Goal: Task Accomplishment & Management: Complete application form

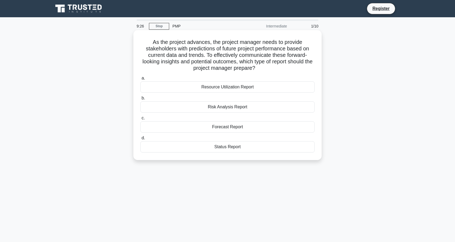
click at [236, 127] on div "Forecast Report" at bounding box center [227, 126] width 174 height 11
click at [140, 120] on input "c. Forecast Report" at bounding box center [140, 117] width 0 height 3
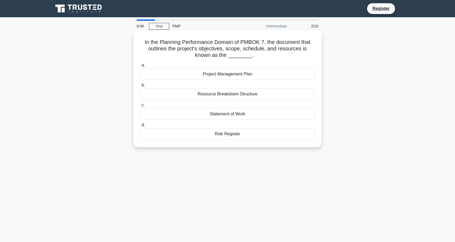
click at [256, 97] on div "Resource Breakdown Structure" at bounding box center [227, 93] width 174 height 11
click at [140, 87] on input "b. Resource Breakdown Structure" at bounding box center [140, 84] width 0 height 3
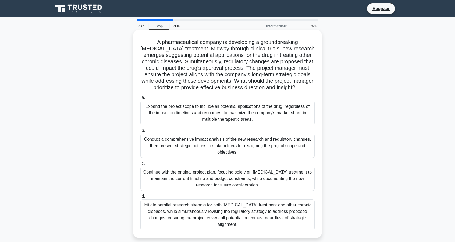
click at [213, 140] on div "Conduct a comprehensive impact analysis of the new research and regulatory chan…" at bounding box center [227, 145] width 174 height 24
click at [140, 132] on input "b. Conduct a comprehensive impact analysis of the new research and regulatory c…" at bounding box center [140, 130] width 0 height 3
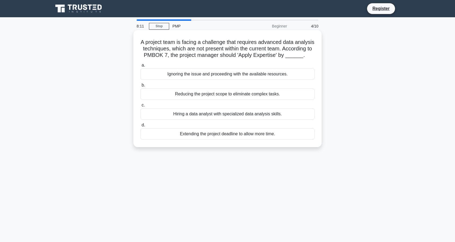
click at [234, 119] on div "Hiring a data analyst with specialized data analysis skills." at bounding box center [227, 113] width 174 height 11
click at [140, 107] on input "c. Hiring a data analyst with specialized data analysis skills." at bounding box center [140, 104] width 0 height 3
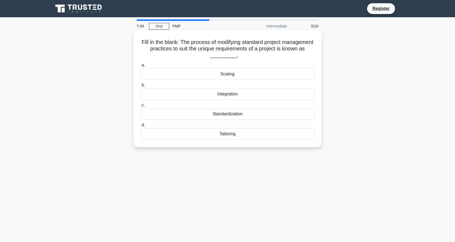
click at [250, 112] on div "Standardization" at bounding box center [227, 113] width 174 height 11
click at [140, 107] on input "c. Standardization" at bounding box center [140, 104] width 0 height 3
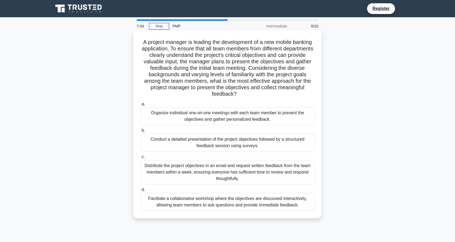
click at [249, 142] on div "Conduct a detailed presentation of the project objectives followed by a structu…" at bounding box center [227, 142] width 174 height 18
click at [140, 132] on input "b. Conduct a detailed presentation of the project objectives followed by a stru…" at bounding box center [140, 130] width 0 height 3
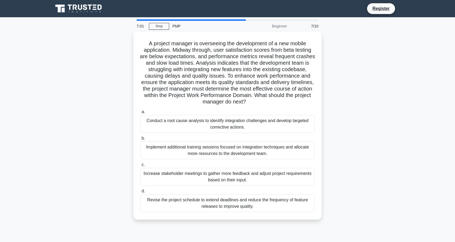
click at [249, 142] on div "Implement additional training sessions focused on integration techniques and al…" at bounding box center [227, 150] width 174 height 18
click at [140, 140] on input "b. Implement additional training sessions focused on integration techniques and…" at bounding box center [140, 137] width 0 height 3
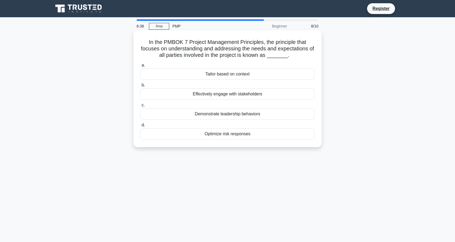
click at [281, 90] on div "Effectively engage with stakeholders" at bounding box center [227, 93] width 174 height 11
click at [140, 87] on input "b. Effectively engage with stakeholders" at bounding box center [140, 84] width 0 height 3
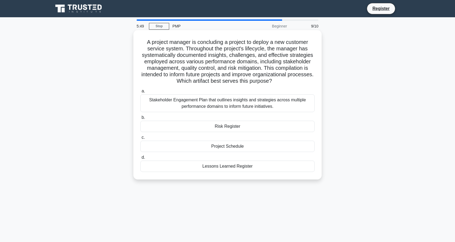
click at [261, 170] on div "Lessons Learned Register" at bounding box center [227, 165] width 174 height 11
click at [140, 159] on input "d. Lessons Learned Register" at bounding box center [140, 157] width 0 height 3
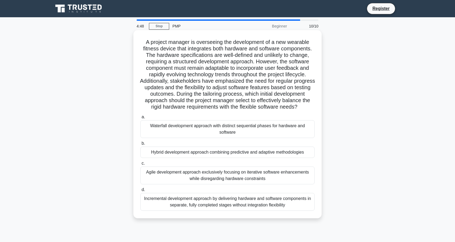
click at [246, 177] on div "Agile development approach exclusively focusing on iterative software enhanceme…" at bounding box center [227, 175] width 174 height 18
click at [140, 165] on input "c. Agile development approach exclusively focusing on iterative software enhanc…" at bounding box center [140, 162] width 0 height 3
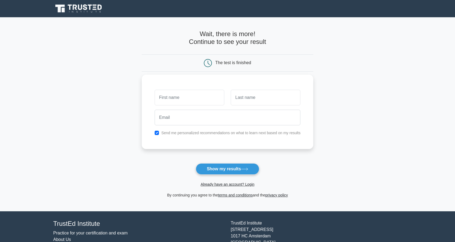
click at [208, 98] on input "text" at bounding box center [190, 98] width 70 height 16
type input "mesh"
click at [257, 99] on input "text" at bounding box center [266, 98] width 70 height 16
type input "feke"
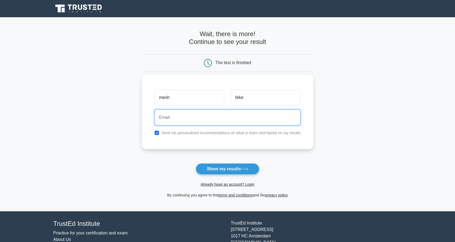
click at [242, 110] on input "email" at bounding box center [228, 118] width 146 height 16
type input "mesh.feke@gmail.com"
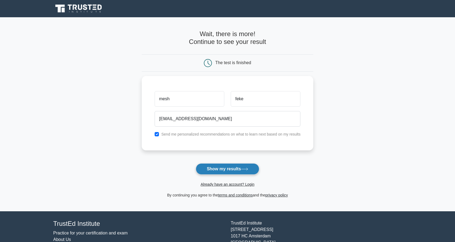
click at [231, 168] on button "Show my results" at bounding box center [227, 168] width 63 height 11
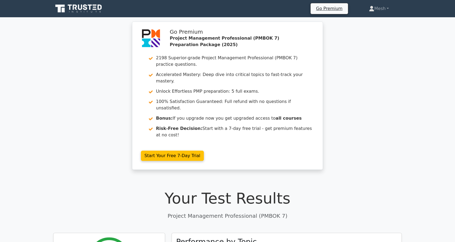
click at [375, 189] on h1 "Your Test Results" at bounding box center [227, 198] width 349 height 18
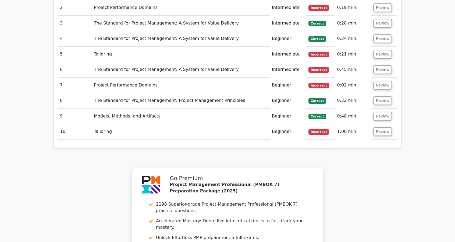
scroll to position [689, 0]
